Goal: Task Accomplishment & Management: Manage account settings

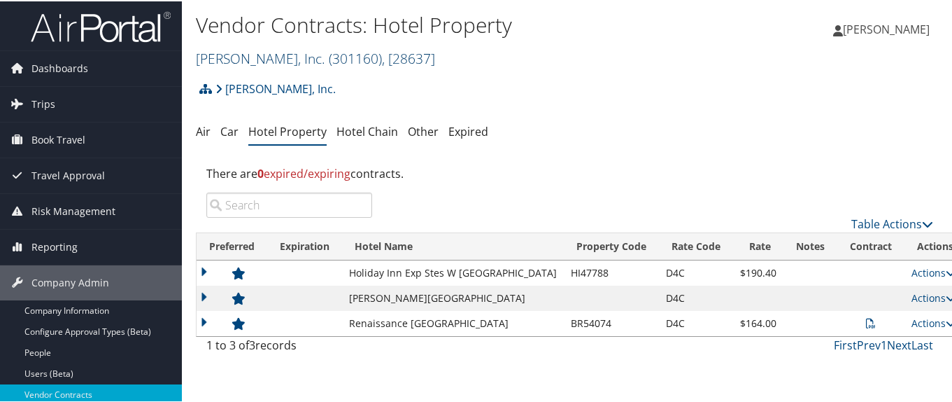
click at [255, 58] on link "[PERSON_NAME], Inc. ( 301160 ) , [ 28637 ]" at bounding box center [315, 57] width 239 height 19
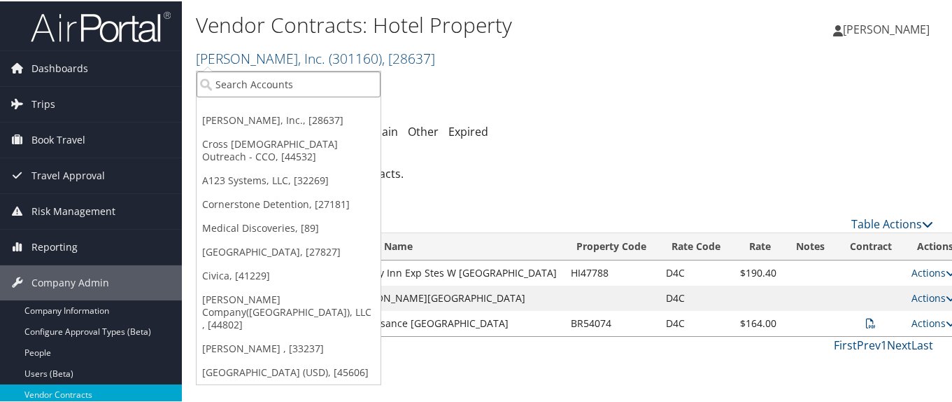
click at [249, 79] on input "search" at bounding box center [289, 83] width 184 height 26
type input "1360"
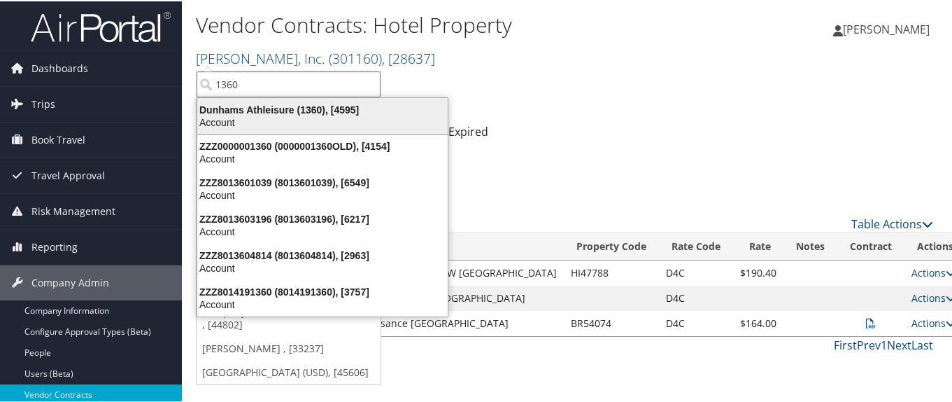
click at [241, 113] on div "Dunhams Athleisure (1360), [4595]" at bounding box center [322, 108] width 267 height 13
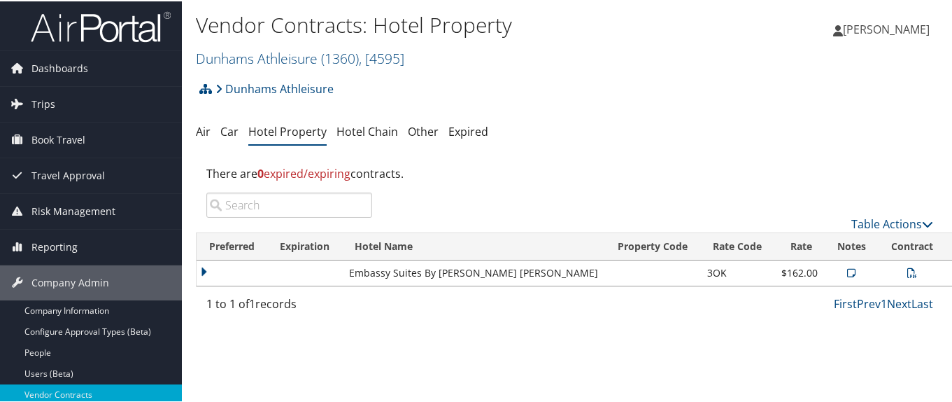
click at [848, 272] on icon at bounding box center [852, 272] width 8 height 10
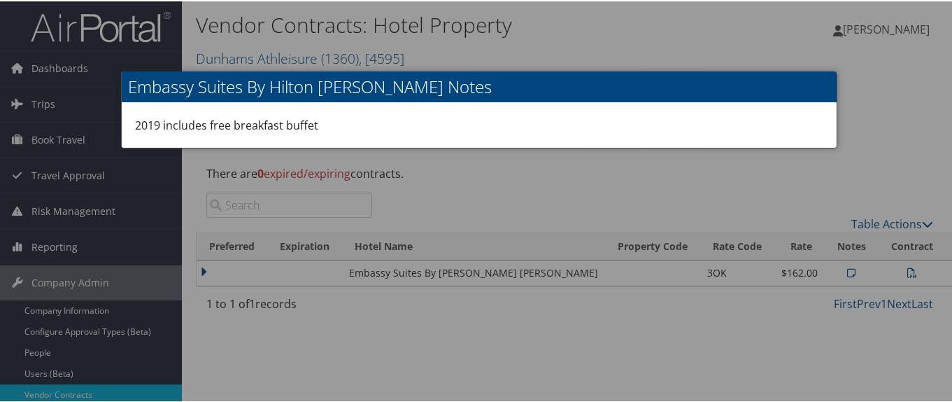
click at [767, 302] on div at bounding box center [479, 201] width 958 height 402
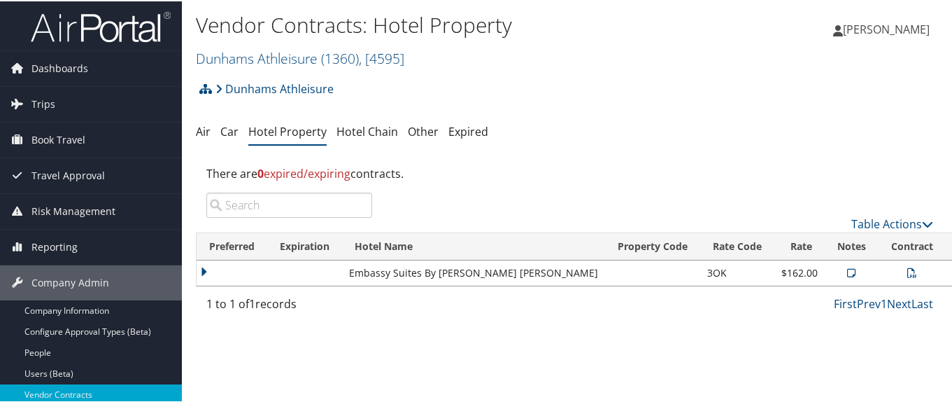
click at [908, 272] on icon at bounding box center [913, 272] width 10 height 10
click at [240, 59] on link "Dunhams Athleisure ( 1360 ) , [ 4595 ]" at bounding box center [300, 57] width 209 height 19
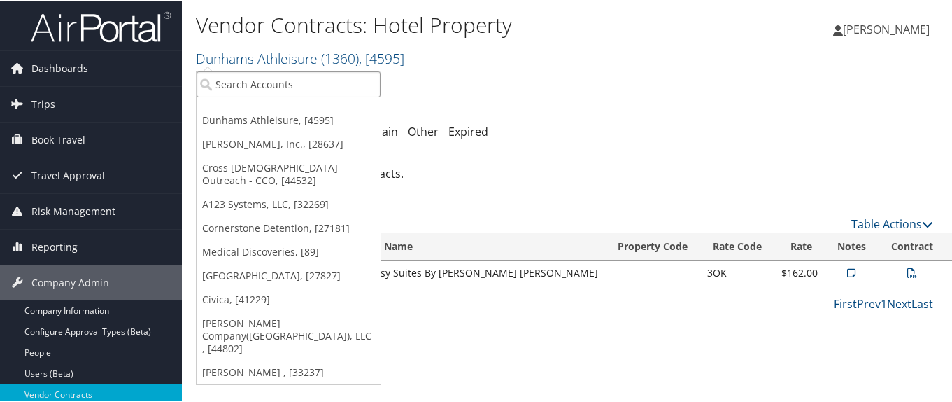
click at [262, 83] on input "search" at bounding box center [289, 83] width 184 height 26
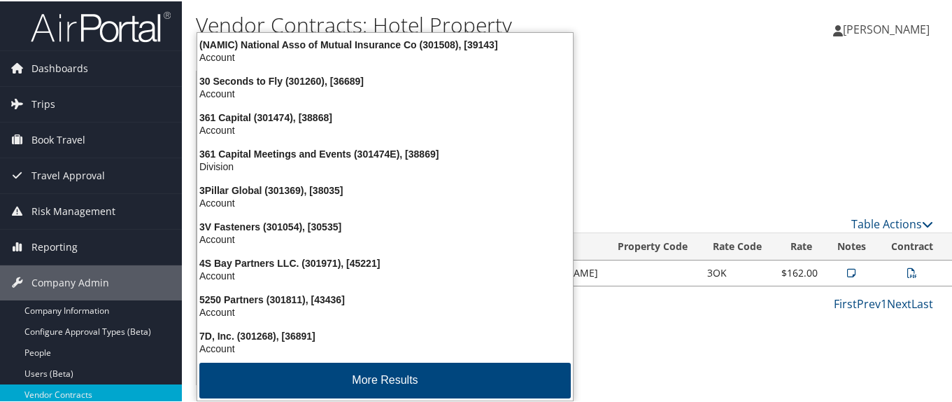
type input "301544"
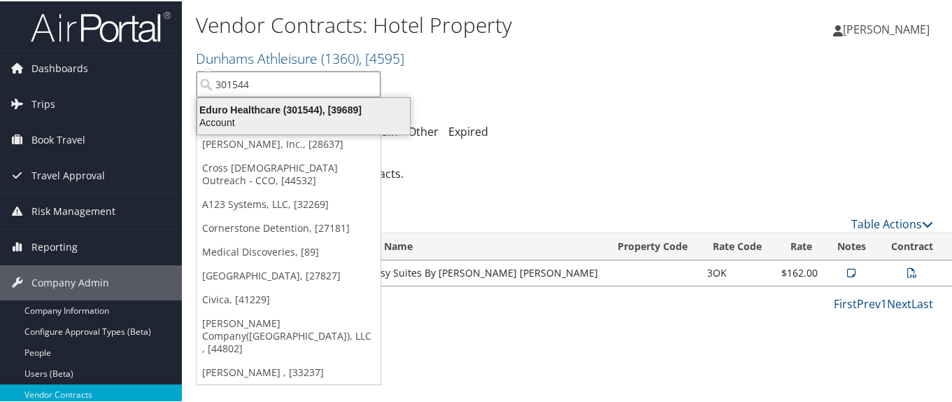
click at [275, 111] on div "Eduro Healthcare (301544), [39689]" at bounding box center [304, 108] width 230 height 13
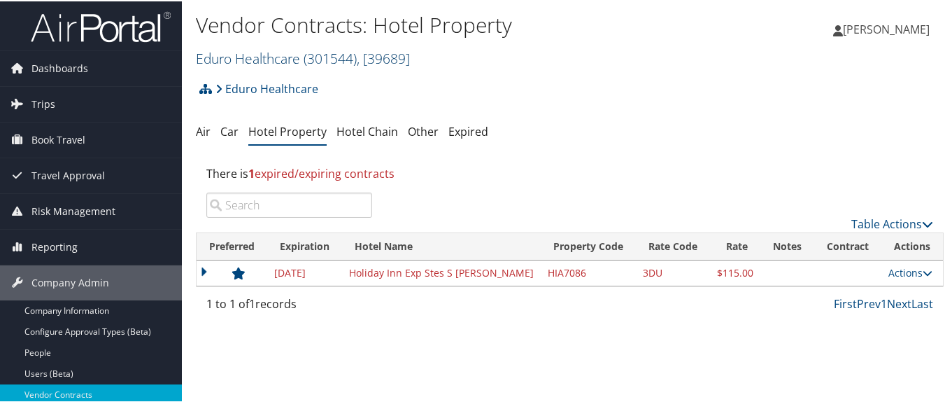
click at [267, 56] on link "Eduro Healthcare ( 301544 ) , [ 39689 ]" at bounding box center [303, 57] width 214 height 19
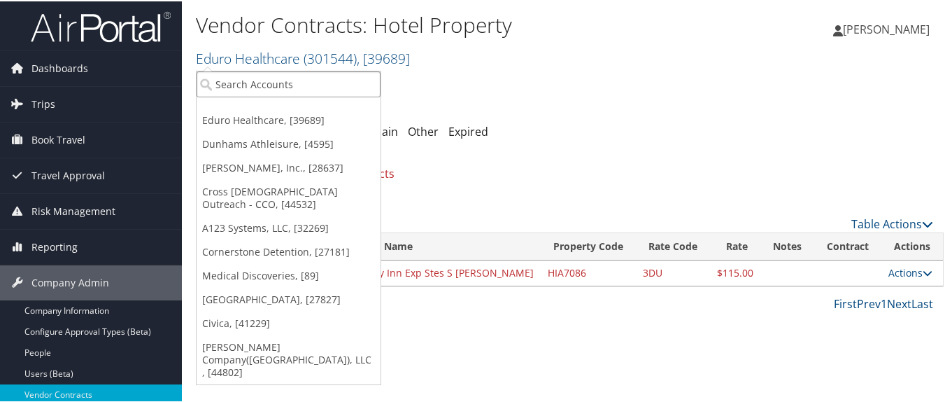
click at [270, 80] on input "search" at bounding box center [289, 83] width 184 height 26
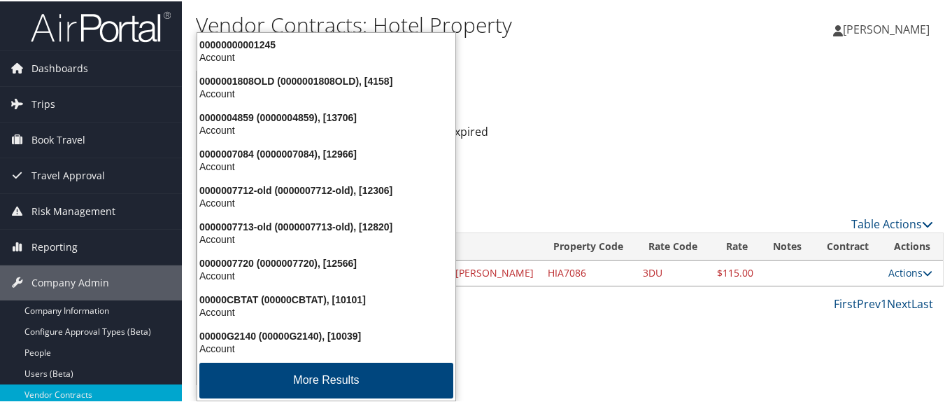
type input "001501"
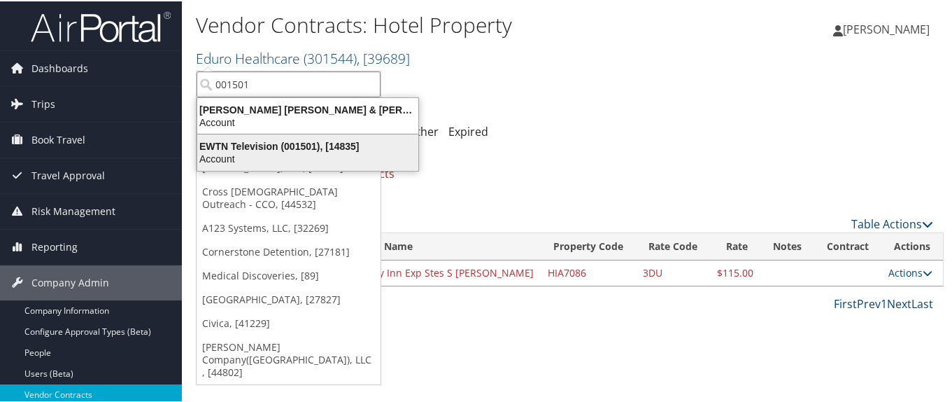
click at [275, 143] on div "EWTN Television (001501), [14835]" at bounding box center [308, 145] width 238 height 13
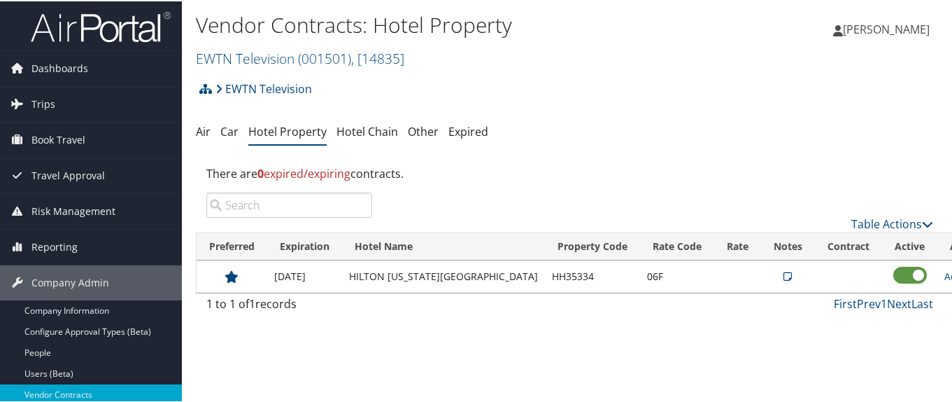
click at [761, 272] on td at bounding box center [788, 275] width 54 height 32
click at [784, 272] on icon at bounding box center [788, 275] width 8 height 10
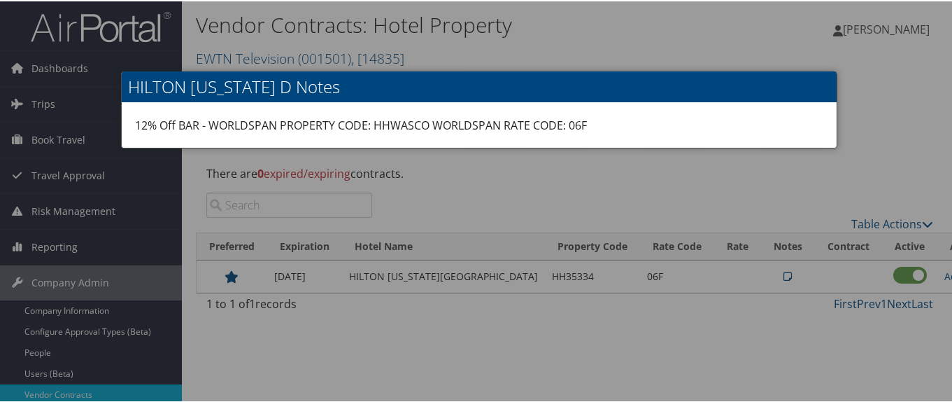
click at [716, 197] on div at bounding box center [479, 201] width 958 height 402
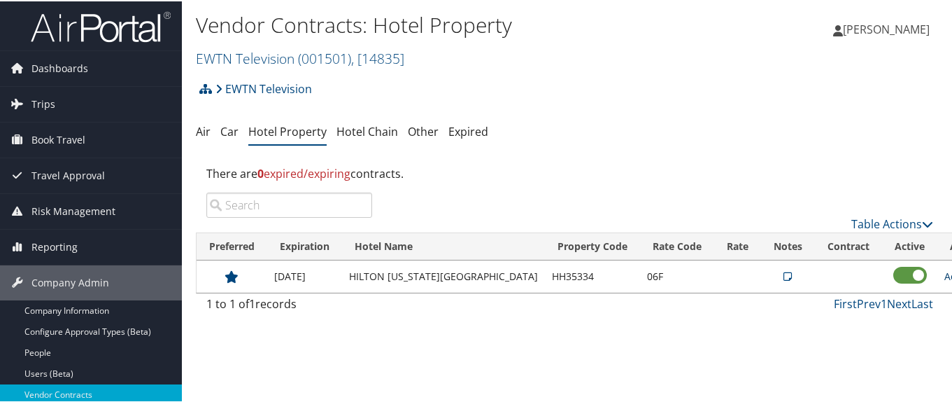
click at [945, 279] on link "Actions" at bounding box center [967, 274] width 44 height 13
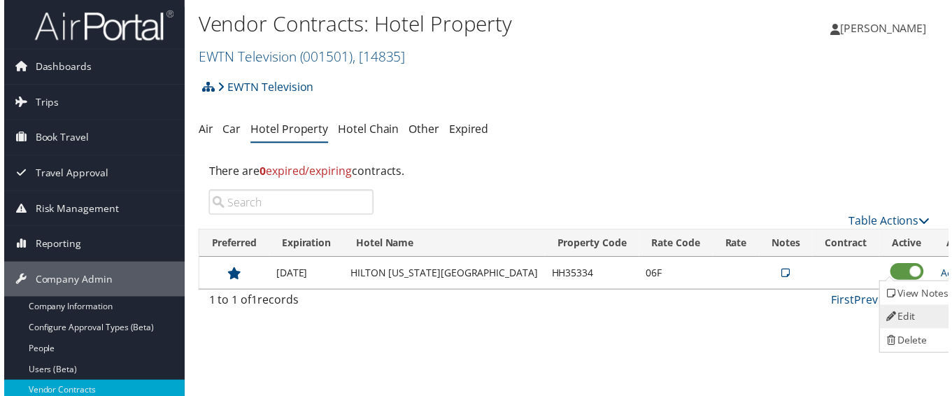
click at [922, 318] on link "Edit" at bounding box center [921, 319] width 76 height 24
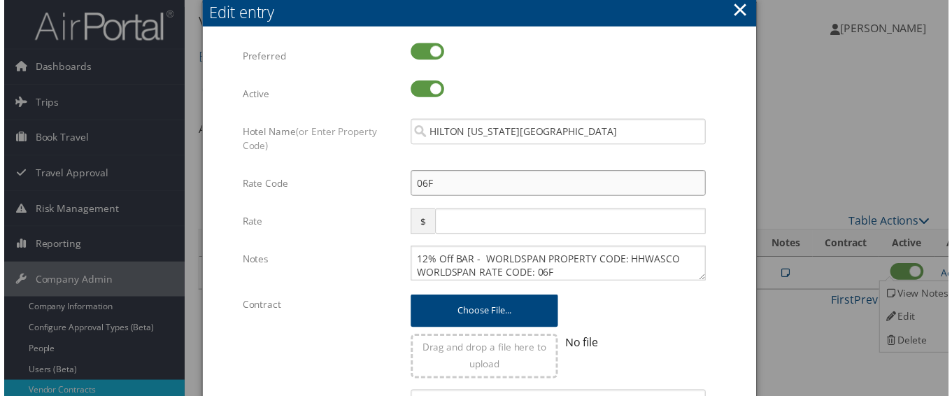
drag, startPoint x: 450, startPoint y: 186, endPoint x: 397, endPoint y: 187, distance: 53.2
click at [400, 187] on div "06F Multiple values The selected items contain different values for this input.…" at bounding box center [559, 189] width 318 height 37
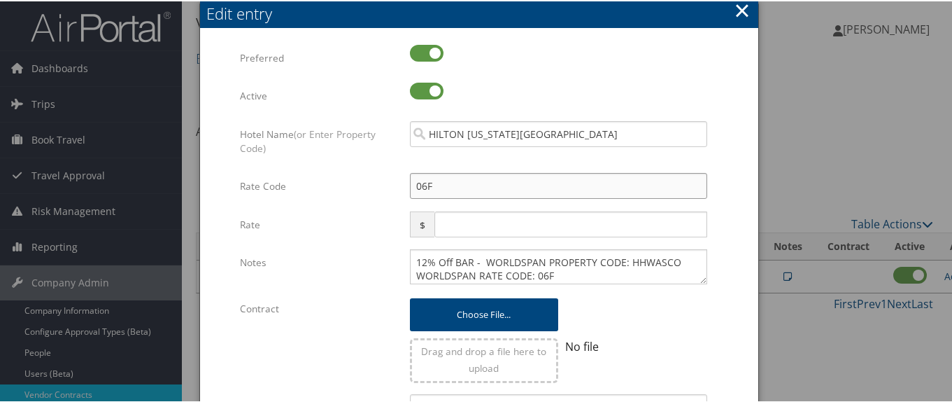
type input "G"
checkbox input "true"
type input "GEWN"
click at [563, 277] on textarea "12% Off BAR - WORLDSPAN PROPERTY CODE: HHWASCO WORLDSPAN RATE CODE: 06F" at bounding box center [558, 265] width 297 height 35
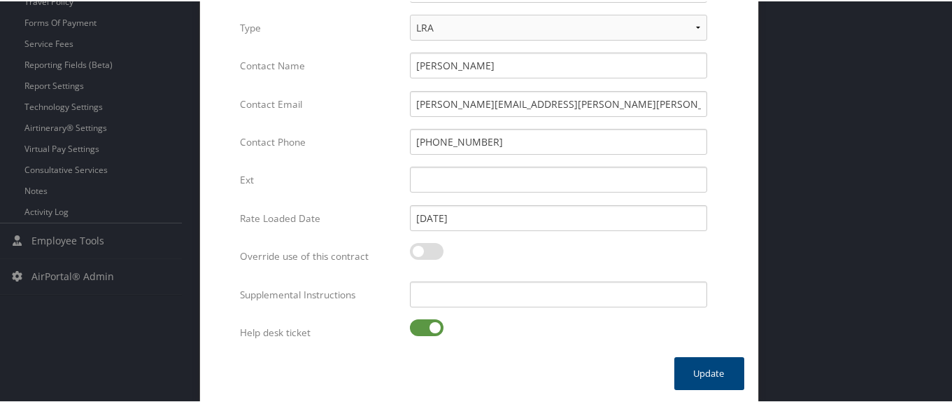
scroll to position [457, 0]
type textarea "12% Off BAR - WORLDSPAN PROPERTY CODE: HHWASCO WORLDSPAN RATE CODE: 06F TP+ RAT…"
click at [418, 325] on label at bounding box center [427, 324] width 34 height 17
click at [418, 325] on input "checkbox" at bounding box center [421, 327] width 9 height 9
checkbox input "false"
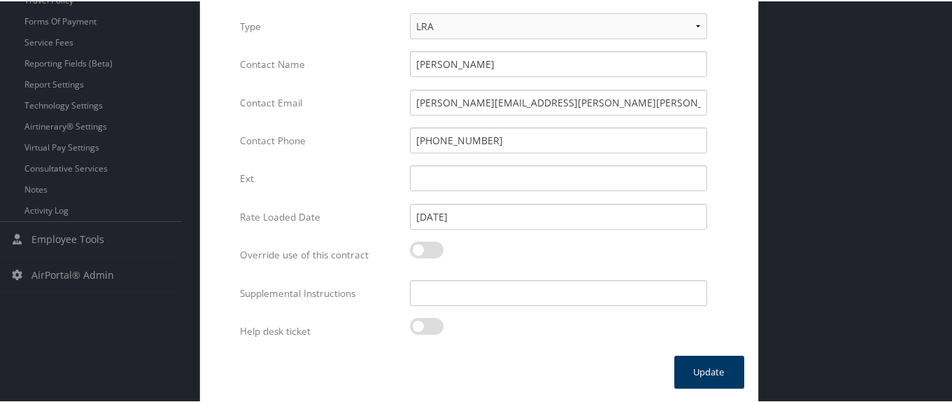
click at [707, 372] on button "Update" at bounding box center [710, 370] width 70 height 33
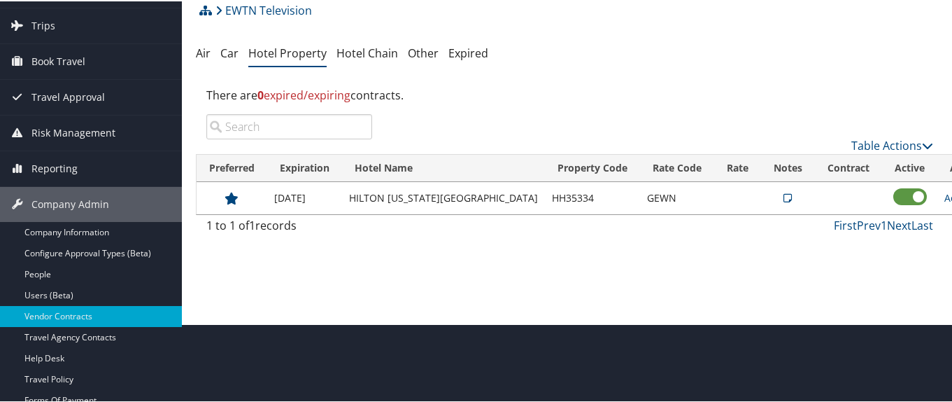
scroll to position [0, 0]
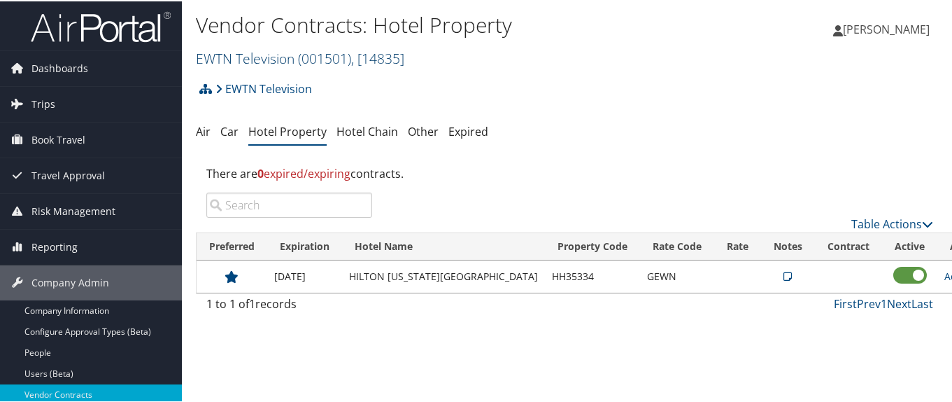
click at [242, 57] on link "EWTN Television ( 001501 ) , [ 14835 ]" at bounding box center [300, 57] width 209 height 19
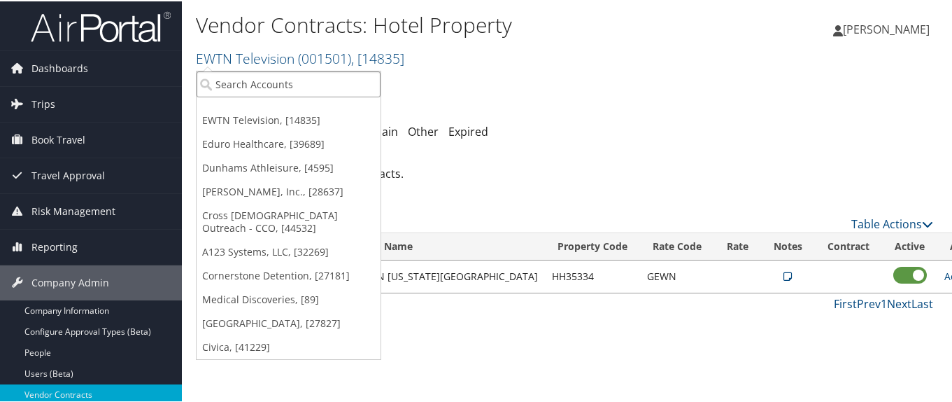
click at [246, 86] on input "search" at bounding box center [289, 83] width 184 height 26
type input "MPLT"
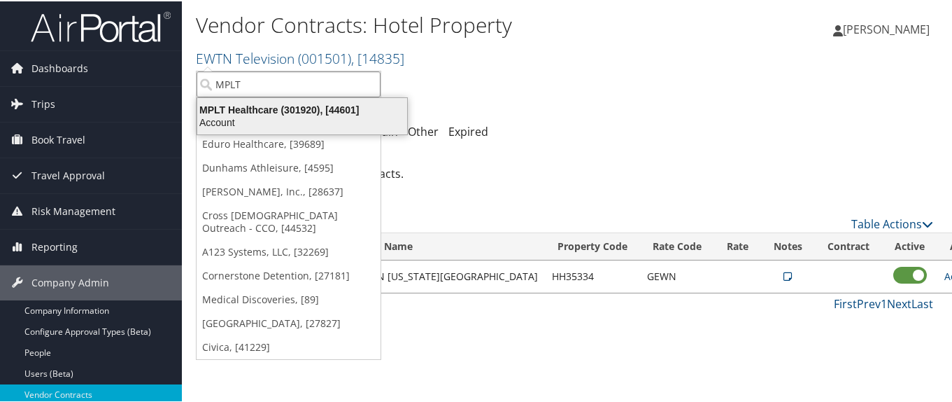
click at [258, 105] on div "MPLT Healthcare (301920), [44601]" at bounding box center [302, 108] width 227 height 13
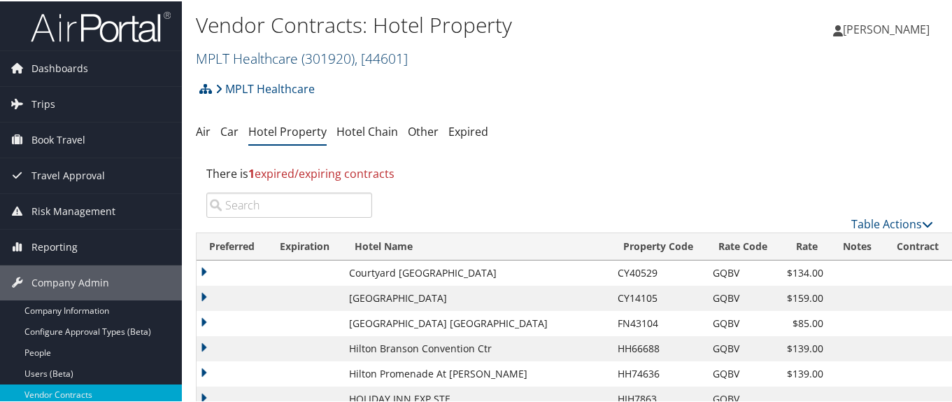
click at [227, 56] on link "MPLT Healthcare ( 301920 ) , [ 44601 ]" at bounding box center [302, 57] width 212 height 19
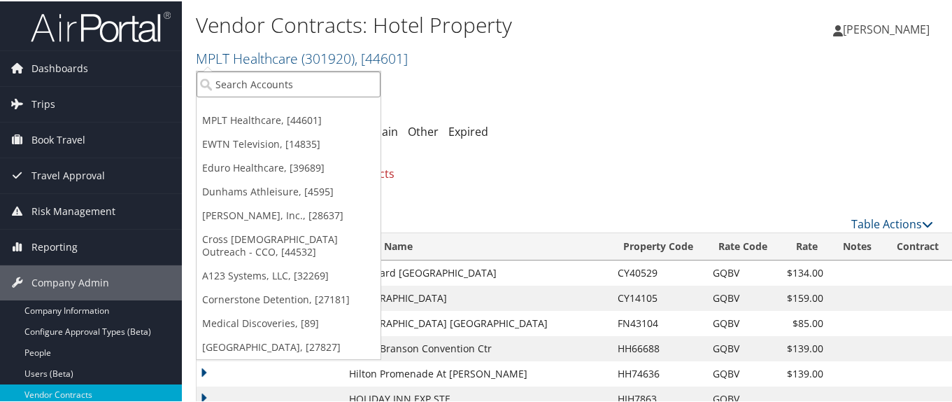
click at [224, 82] on input "search" at bounding box center [289, 83] width 184 height 26
type input "GRAYMONT"
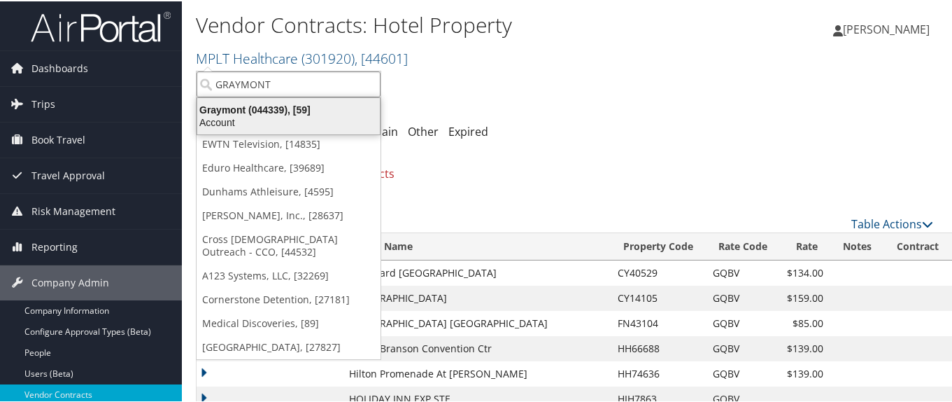
click at [242, 117] on div "Account" at bounding box center [288, 121] width 199 height 13
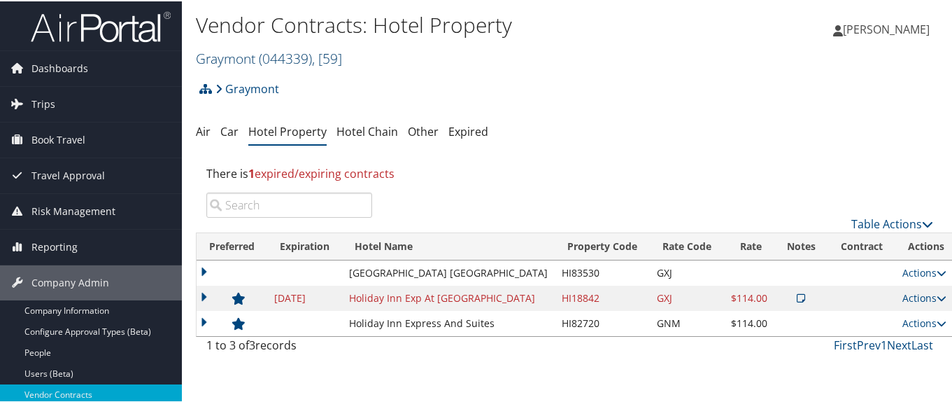
click at [225, 64] on link "Graymont ( 044339 ) , [ 59 ]" at bounding box center [269, 57] width 146 height 19
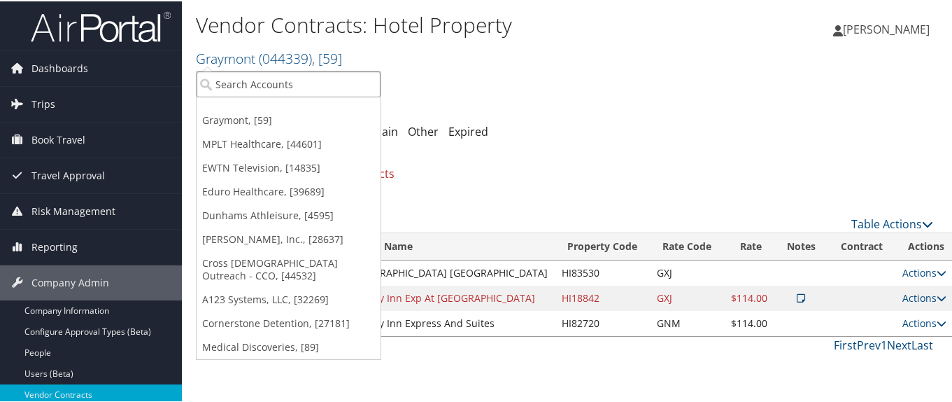
click at [223, 76] on input "search" at bounding box center [289, 83] width 184 height 26
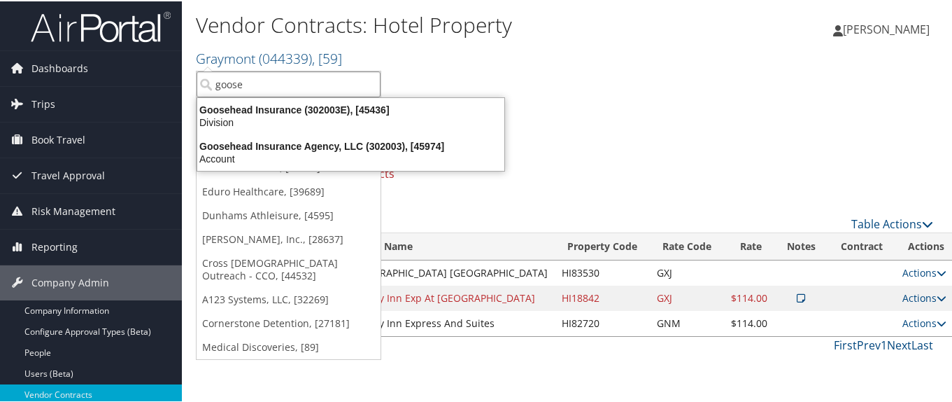
type input "gooseh"
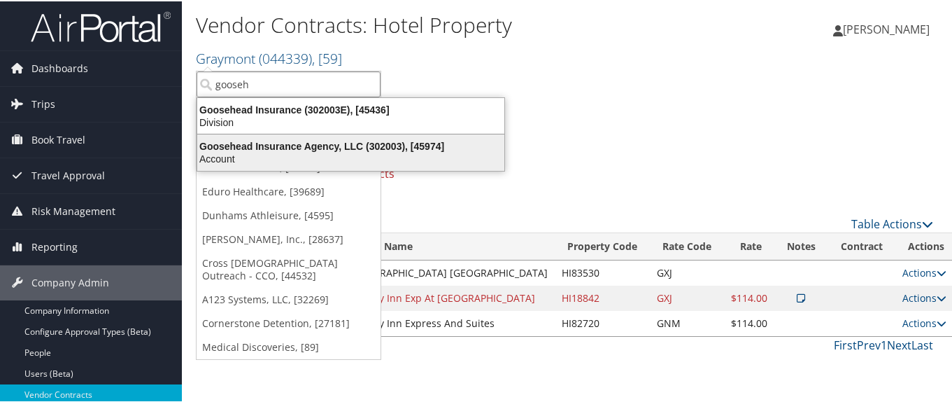
click at [286, 146] on div "Goosehead Insurance Agency, LLC (302003), [45974]" at bounding box center [351, 145] width 324 height 13
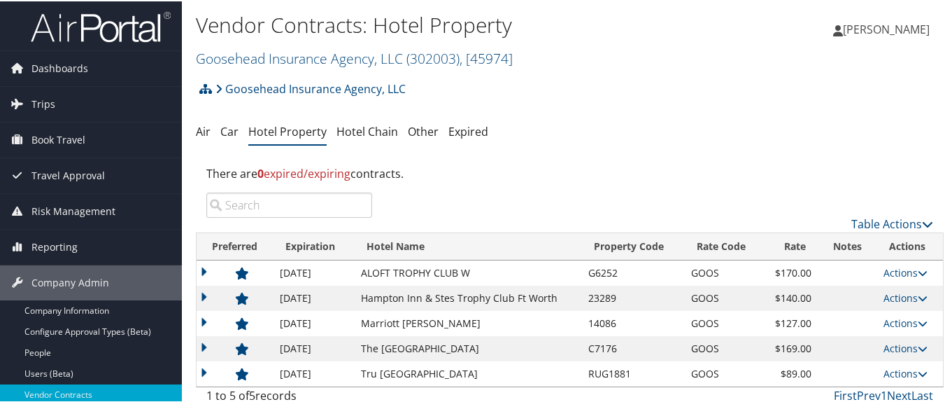
scroll to position [70, 0]
